Goal: Transaction & Acquisition: Subscribe to service/newsletter

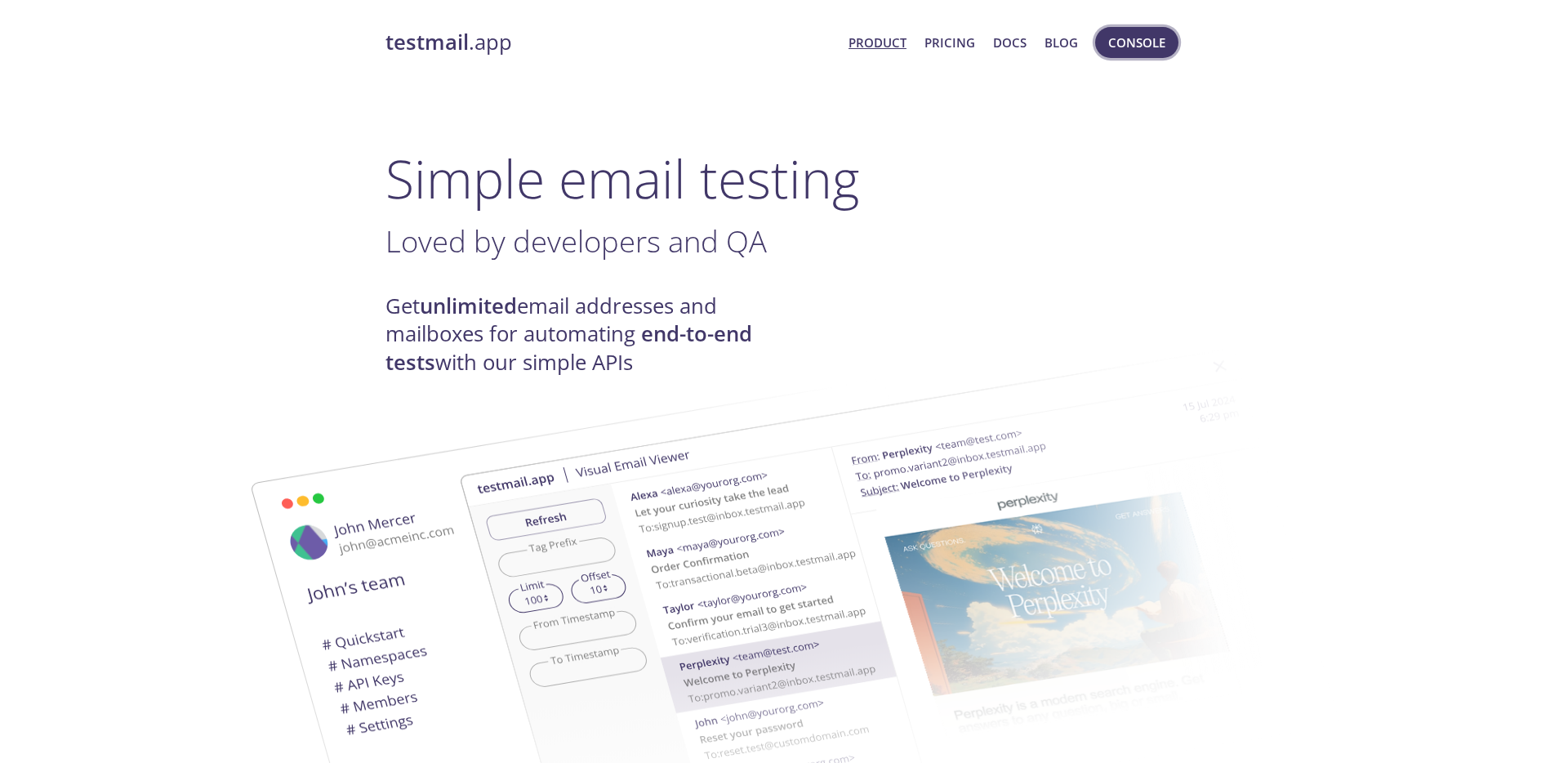
click at [1138, 42] on span "Console" at bounding box center [1137, 43] width 57 height 22
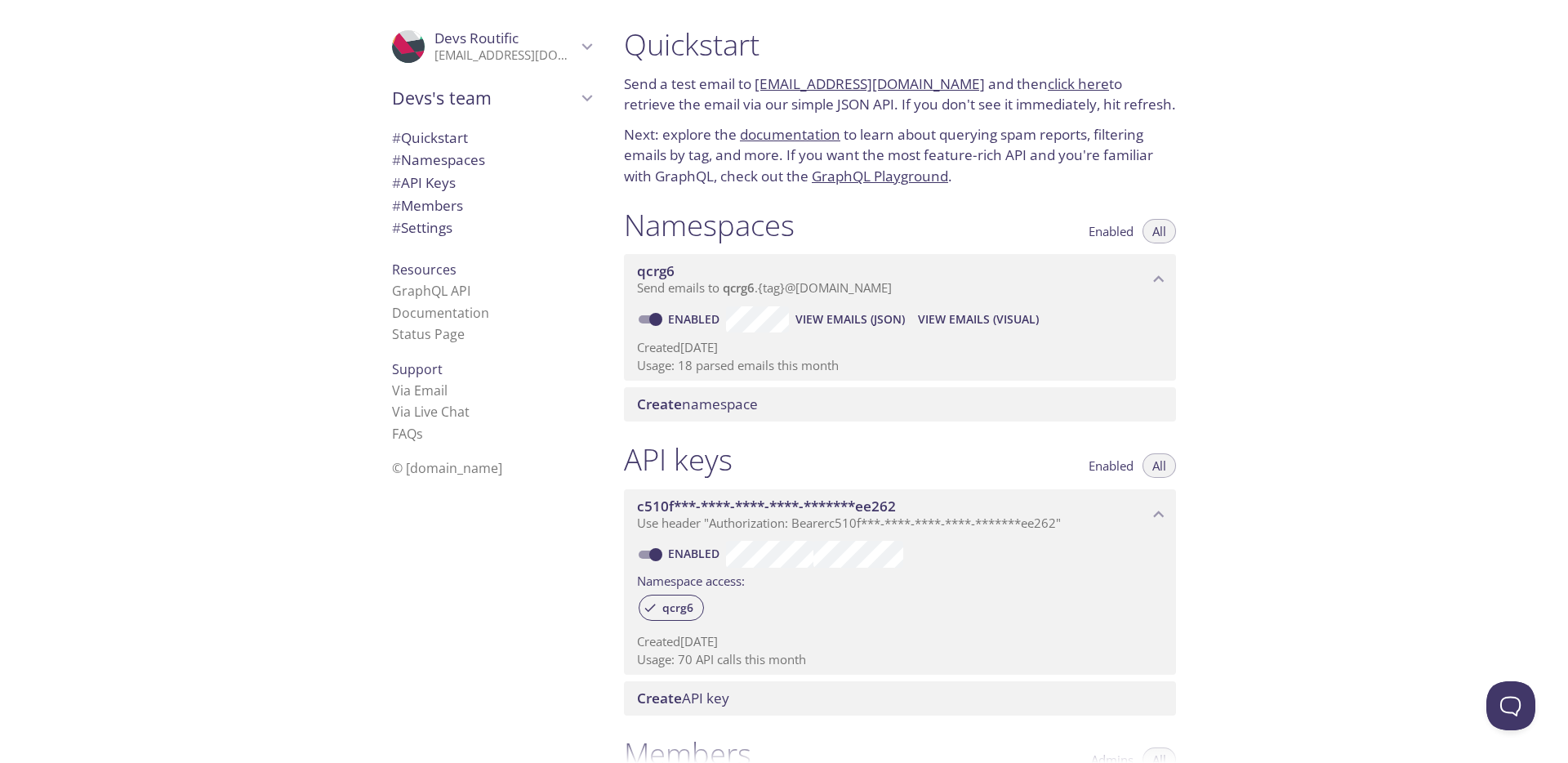
scroll to position [398, 0]
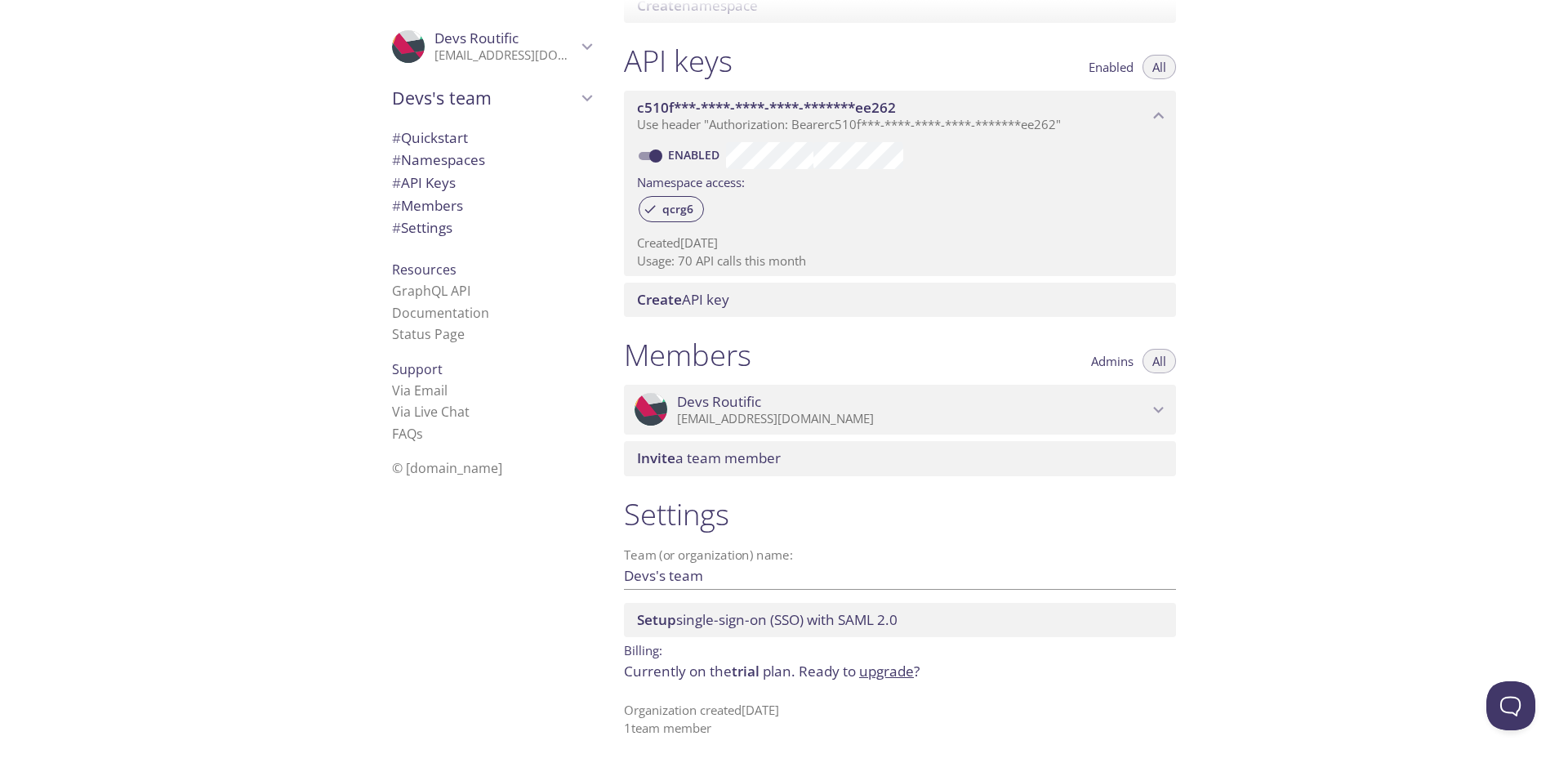
click at [879, 675] on link "upgrade" at bounding box center [886, 670] width 55 height 19
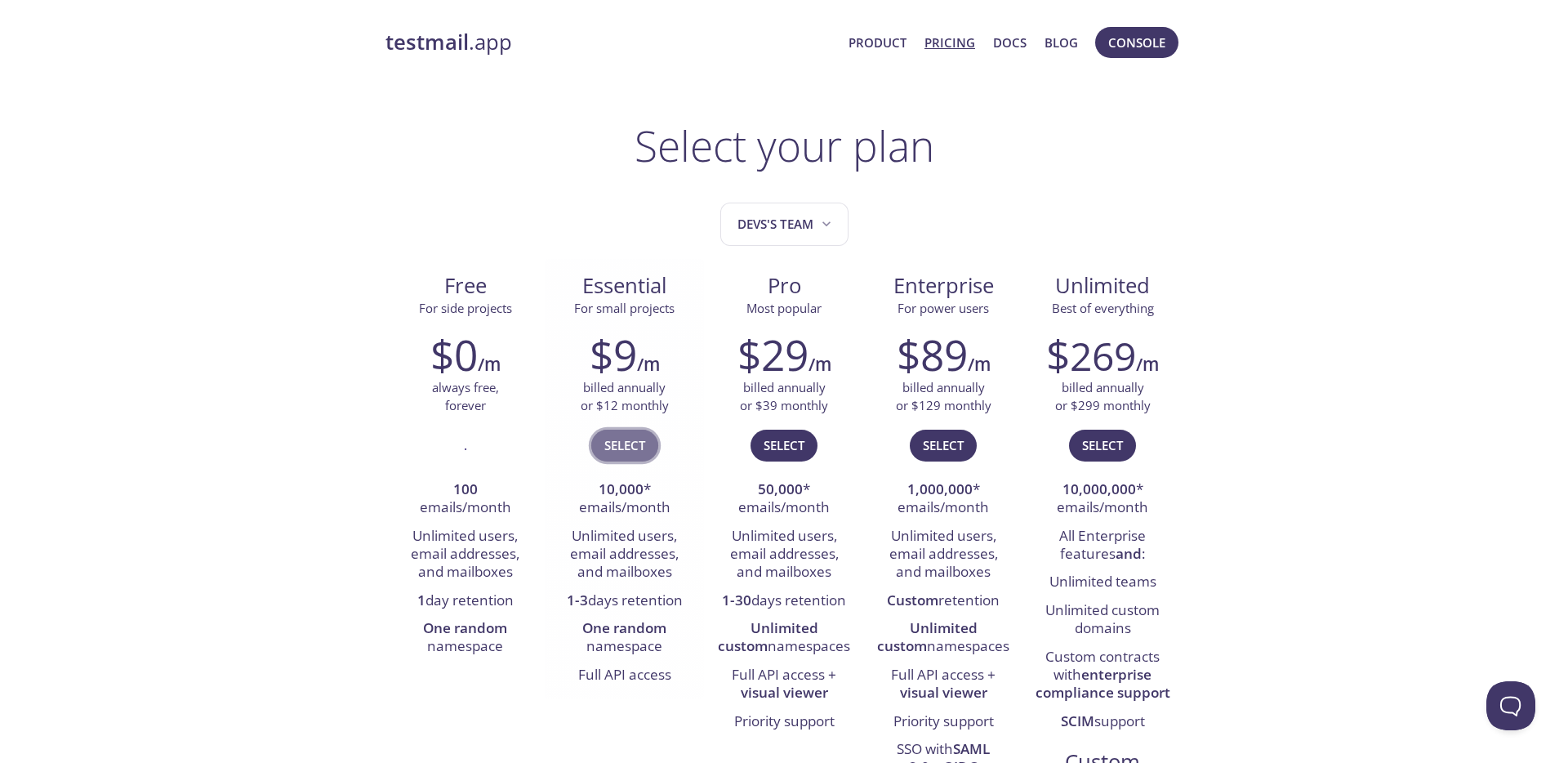
click at [625, 450] on span "Select" at bounding box center [625, 445] width 41 height 22
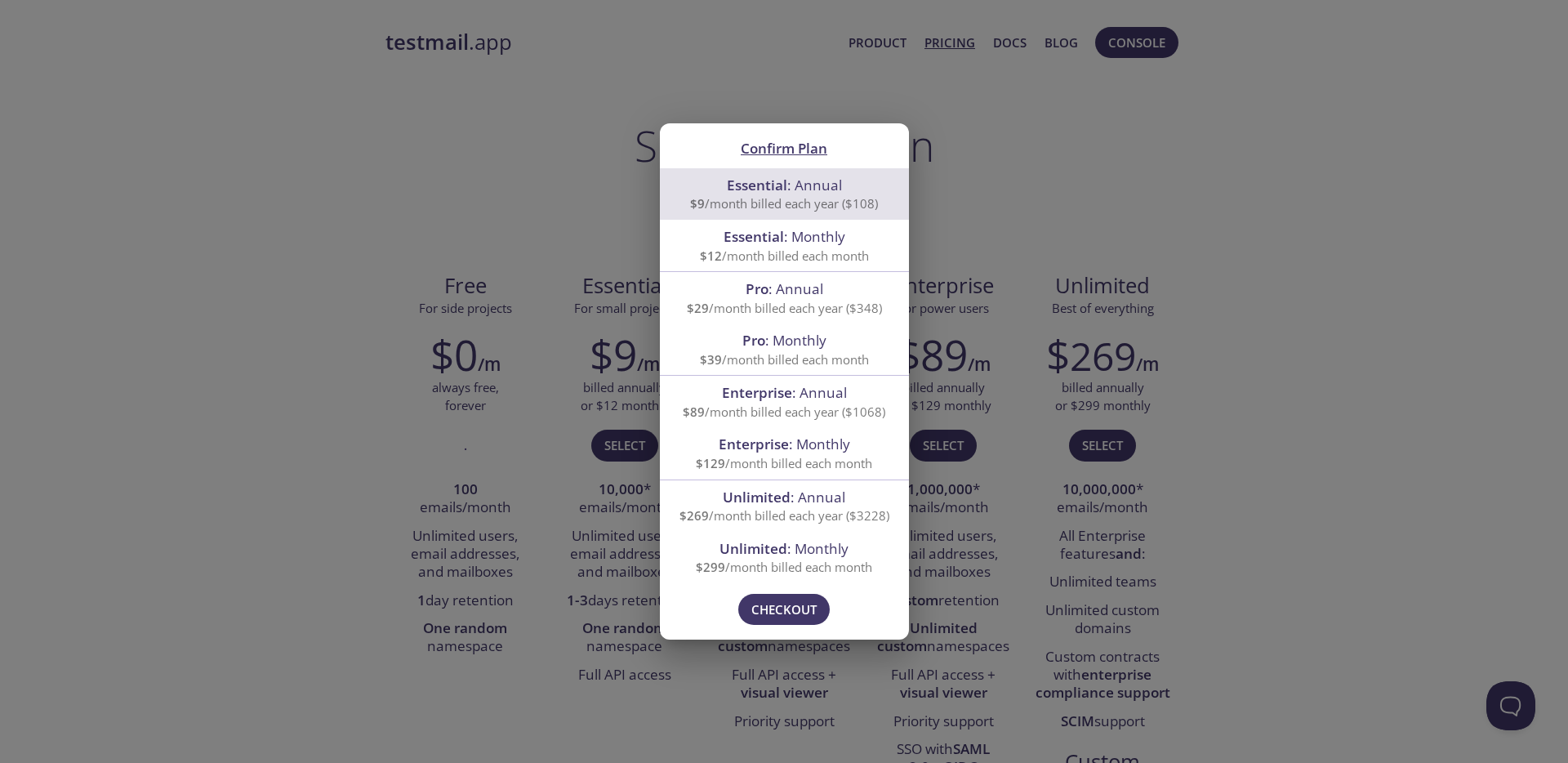
click at [779, 239] on span "Essential" at bounding box center [754, 236] width 61 height 19
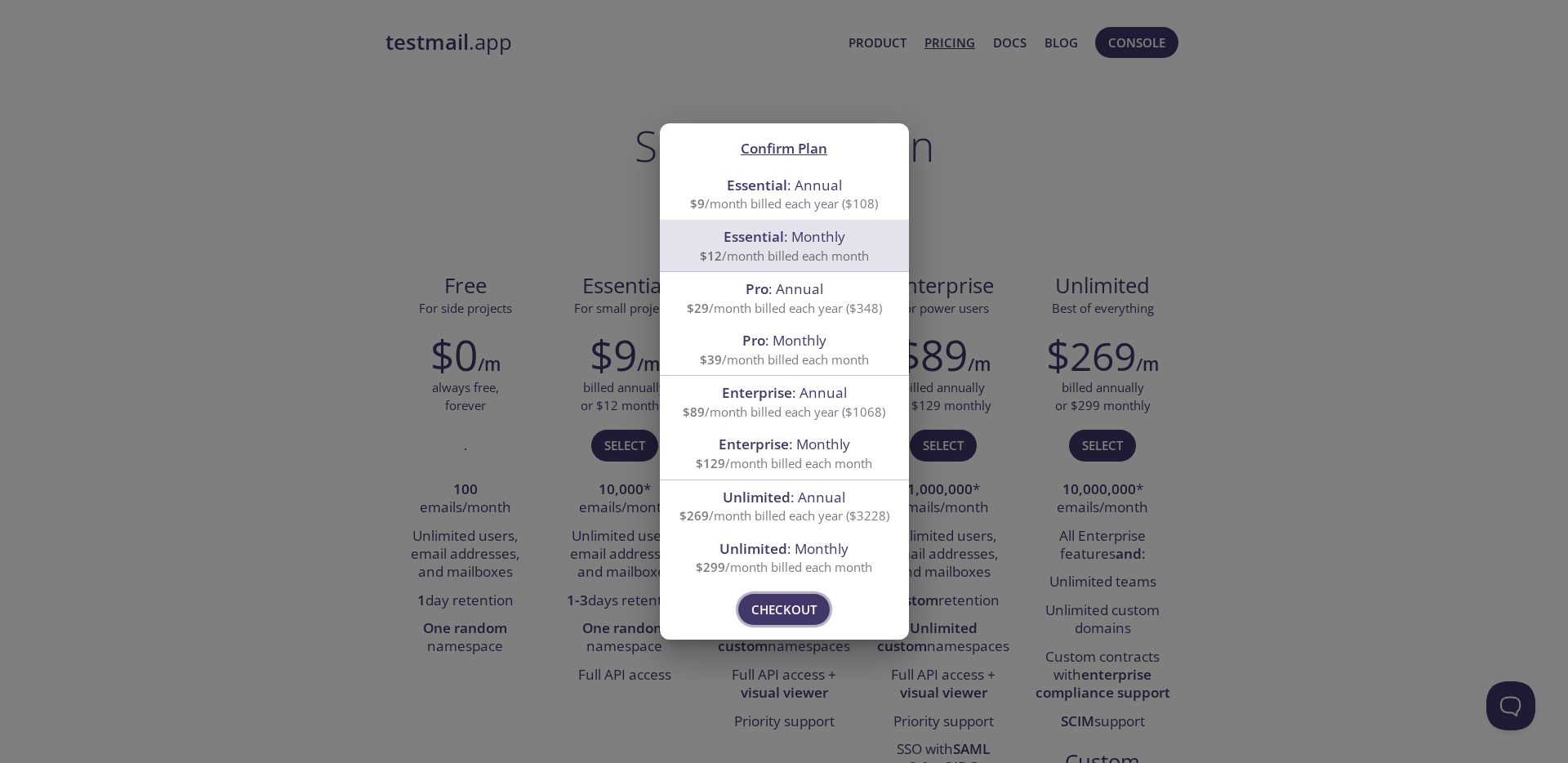
click at [768, 601] on span "Checkout" at bounding box center [784, 609] width 66 height 22
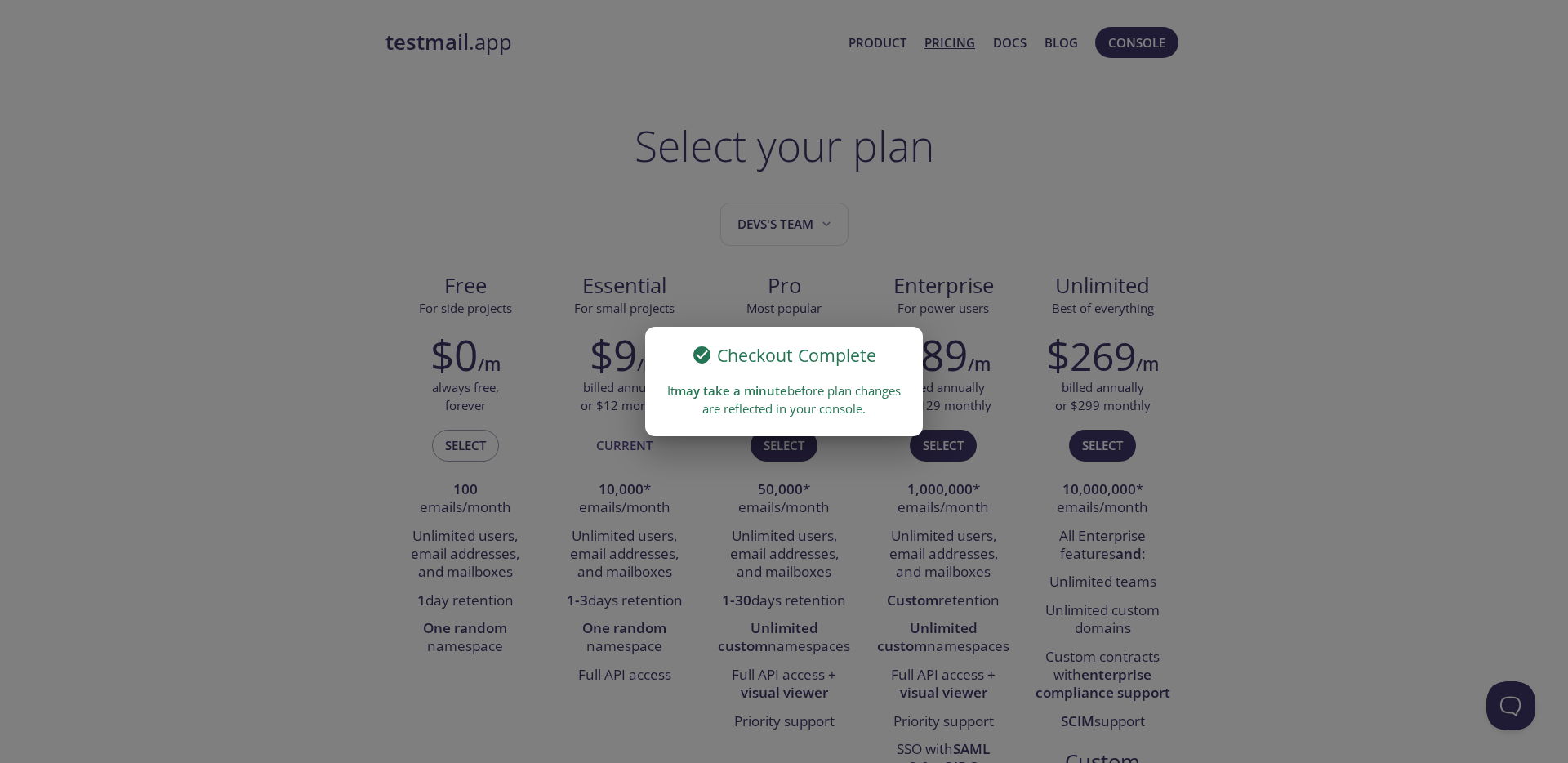
click at [490, 136] on div "Checkout Complete It may take a minute before plan changes are reflected in you…" at bounding box center [784, 382] width 1568 height 763
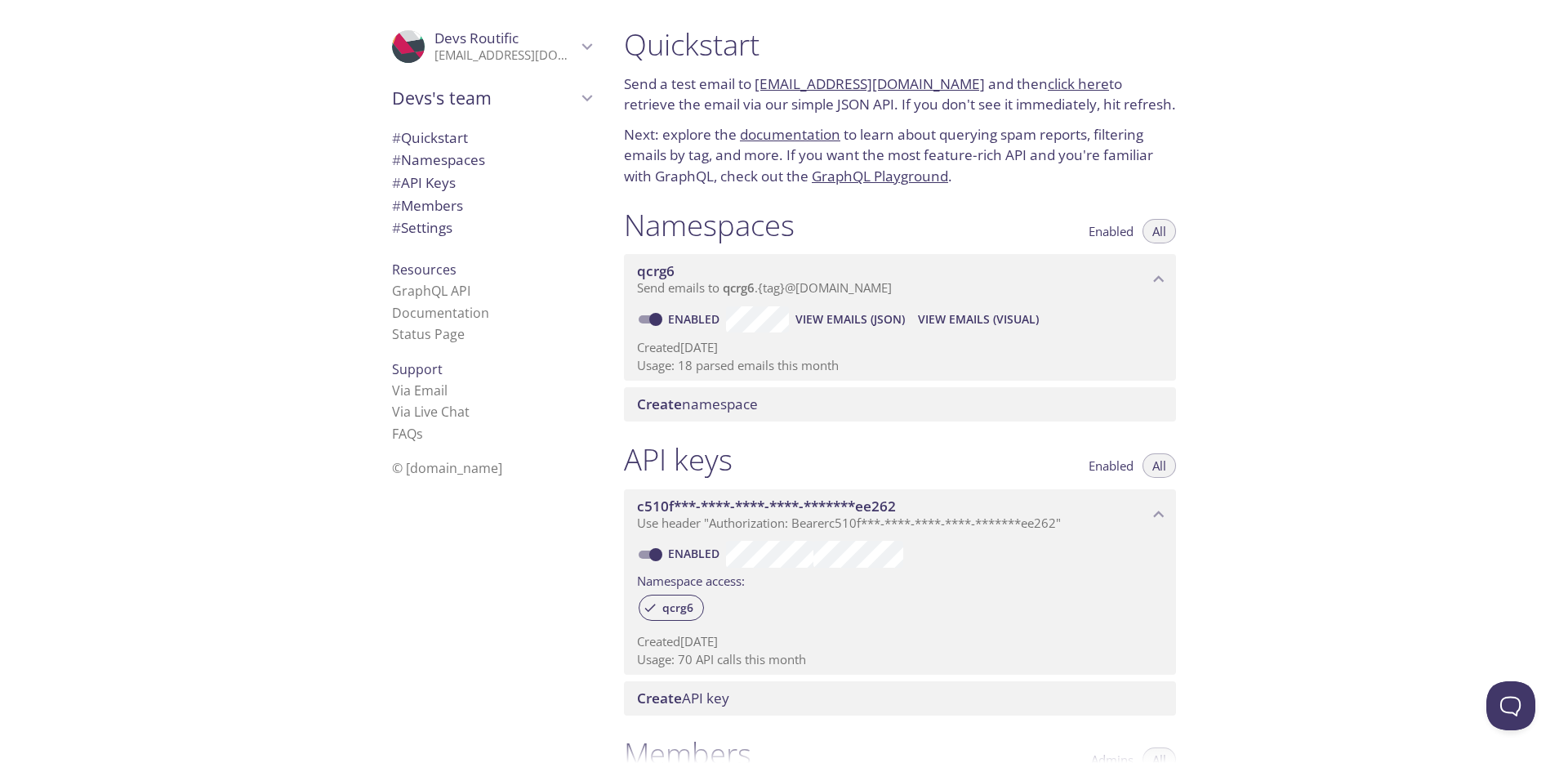
scroll to position [420, 0]
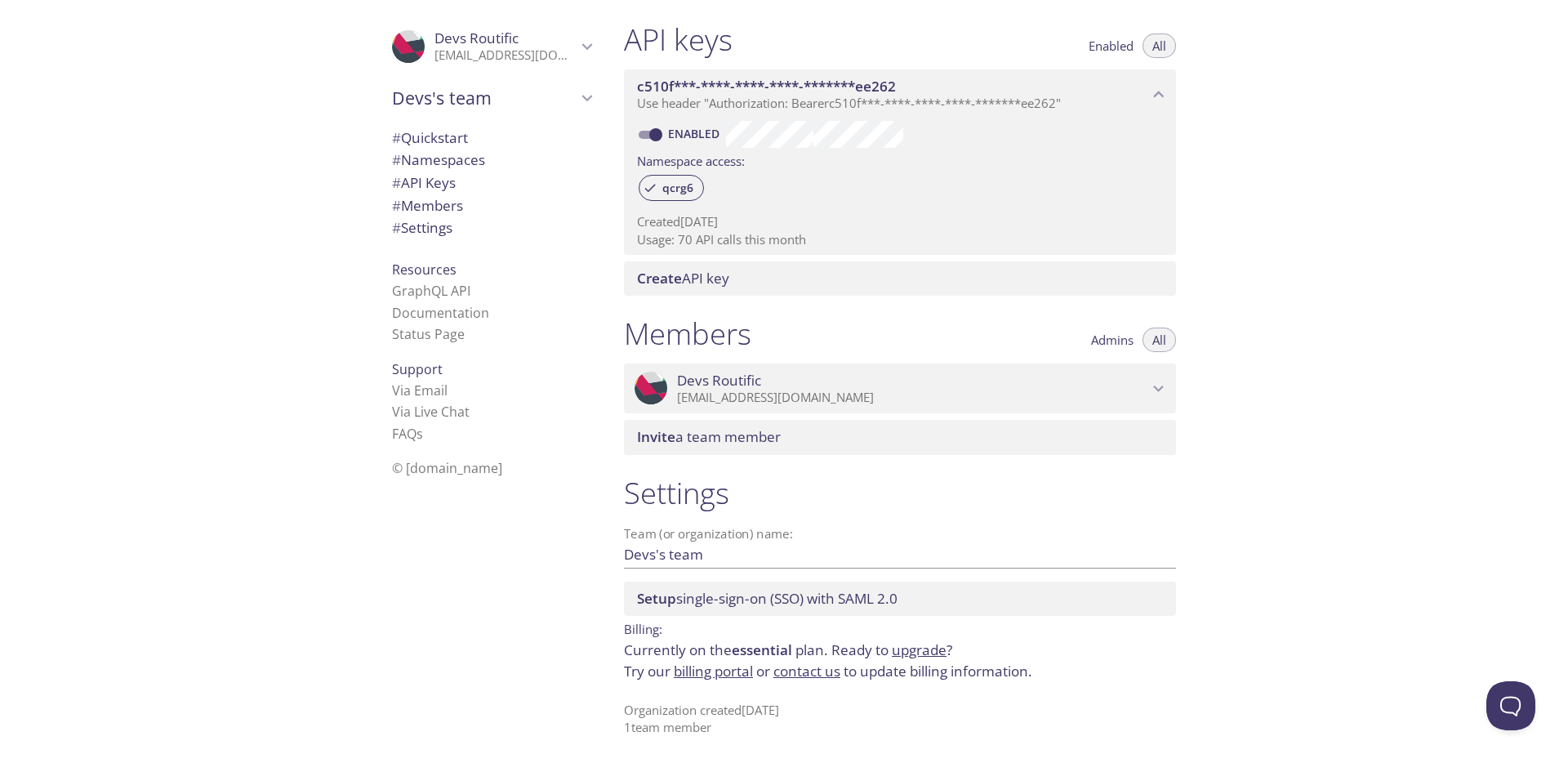
click at [703, 666] on link "billing portal" at bounding box center [713, 670] width 79 height 19
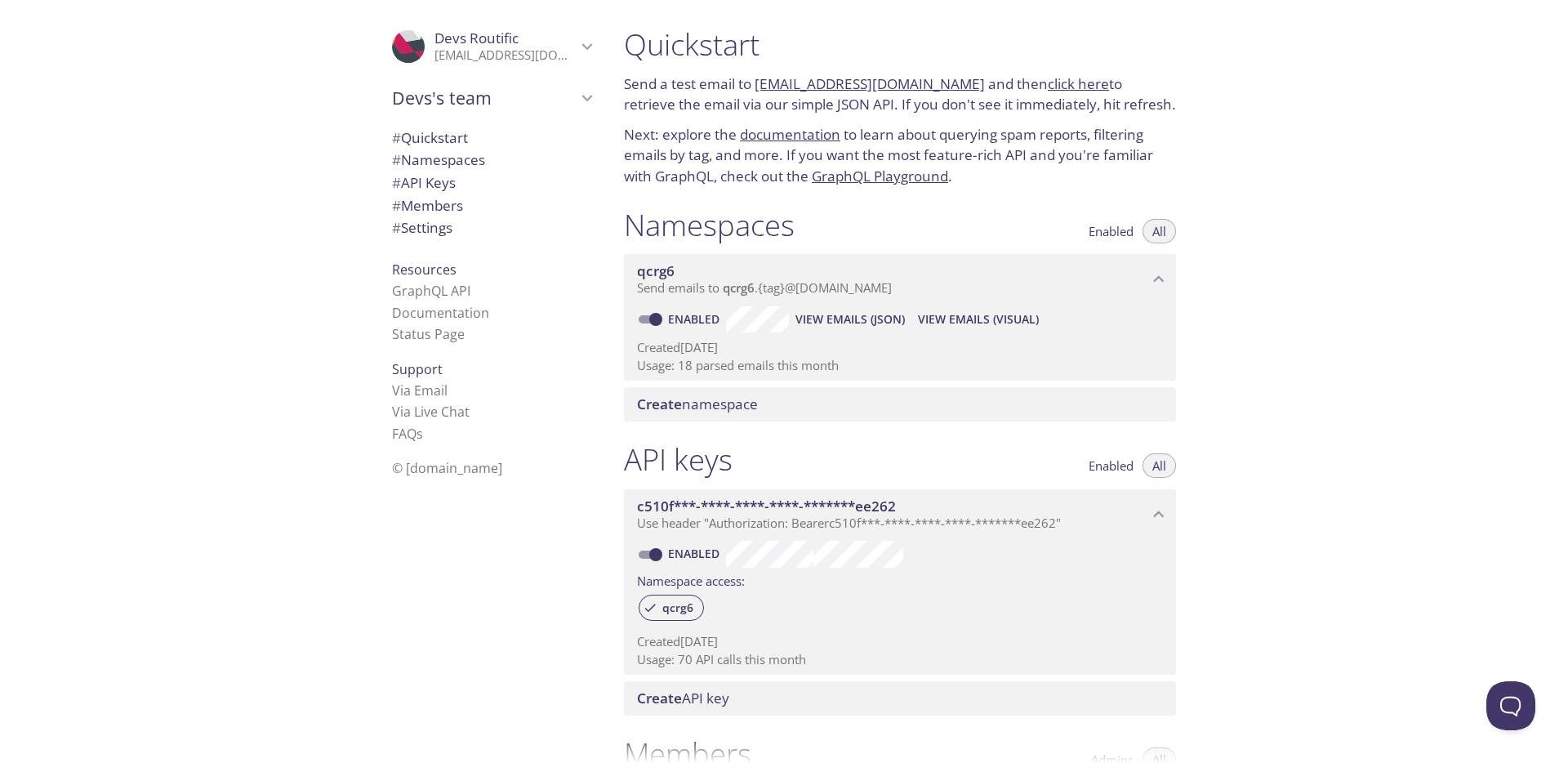
click at [771, 363] on p "Usage: 18 parsed emails this month" at bounding box center [900, 366] width 526 height 18
